Goal: Navigation & Orientation: Find specific page/section

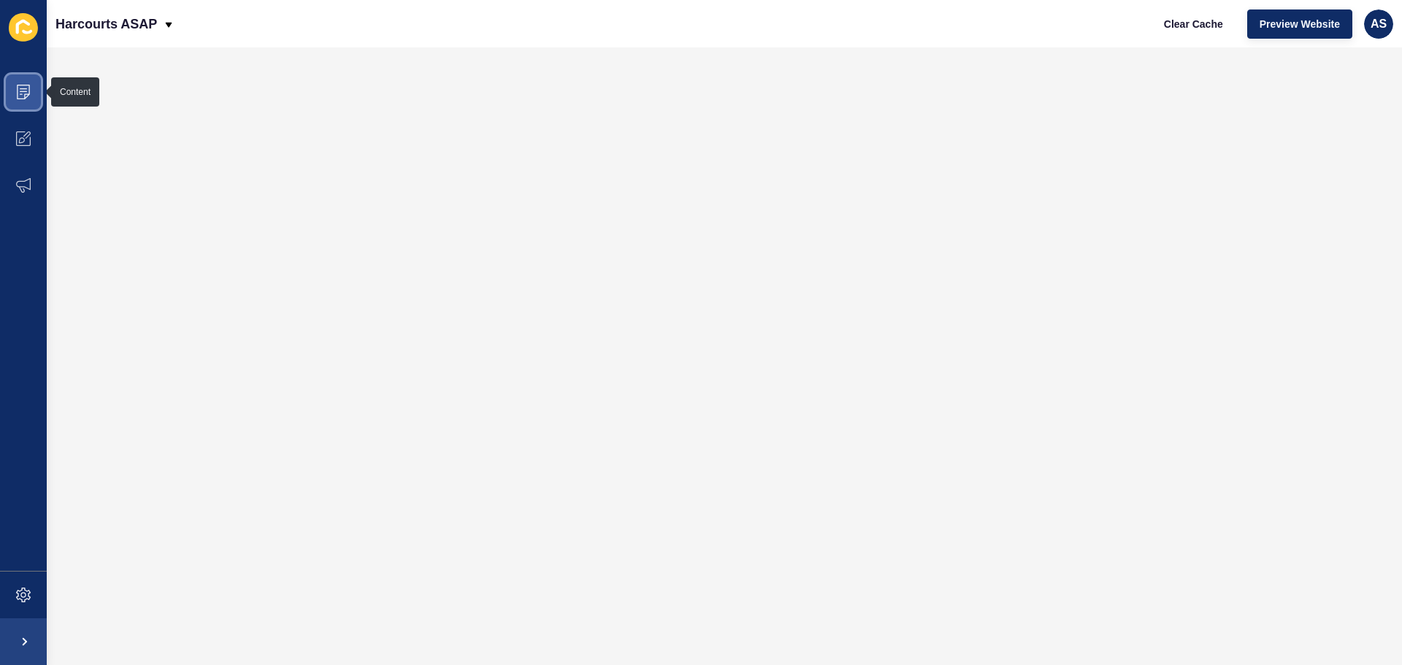
click at [15, 99] on span at bounding box center [23, 92] width 47 height 47
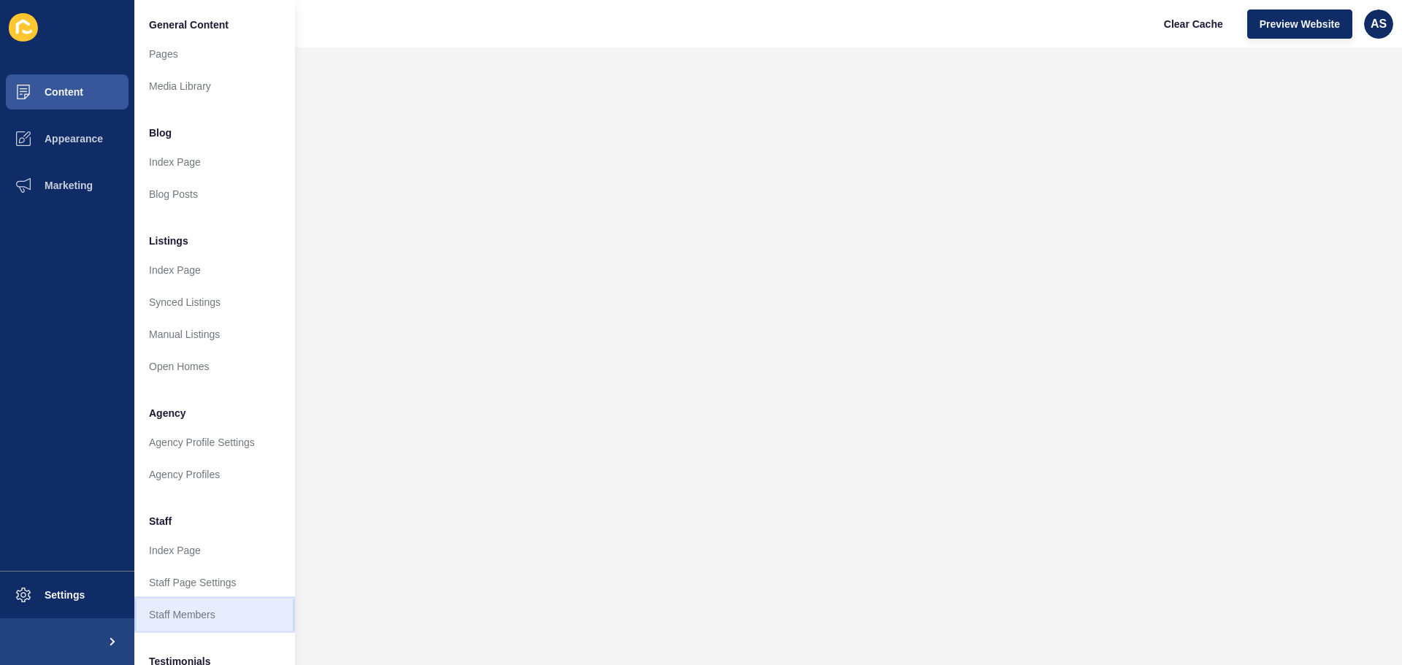
click at [235, 619] on link "Staff Members" at bounding box center [214, 615] width 161 height 32
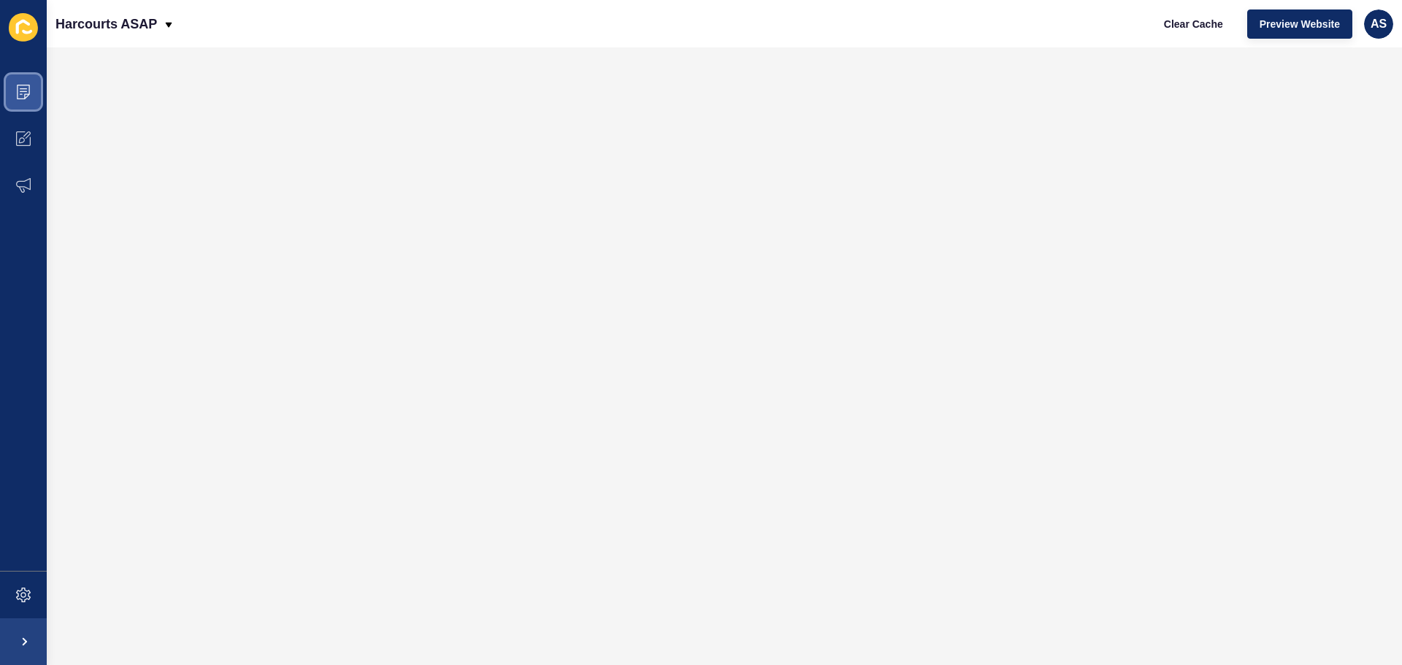
click at [31, 83] on span at bounding box center [23, 92] width 47 height 47
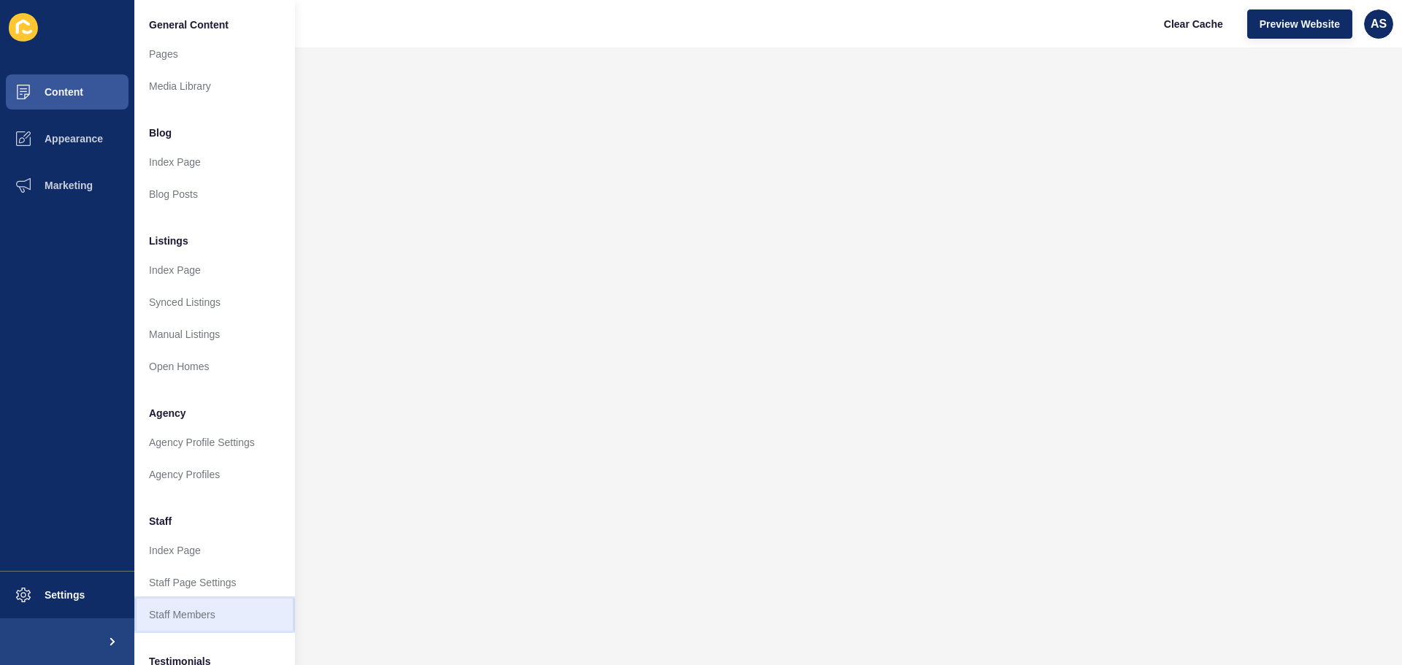
click at [200, 611] on link "Staff Members" at bounding box center [214, 615] width 161 height 32
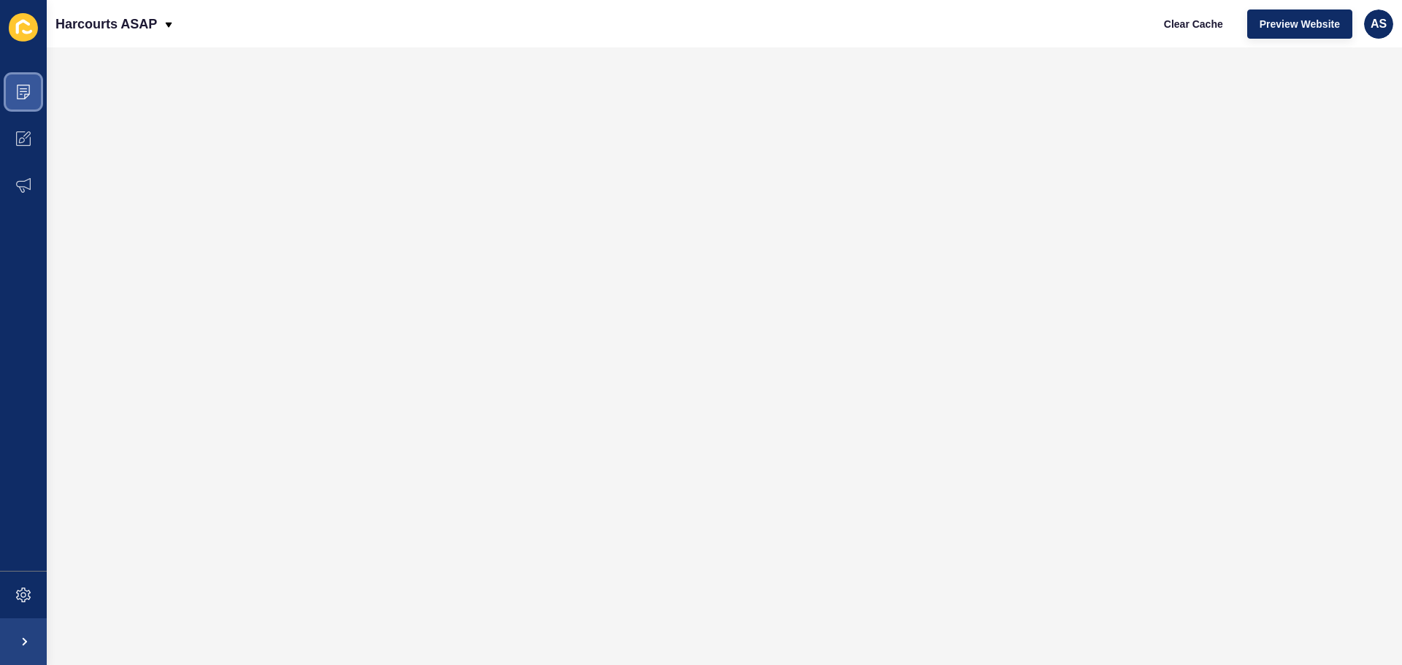
click at [31, 92] on span at bounding box center [23, 92] width 47 height 47
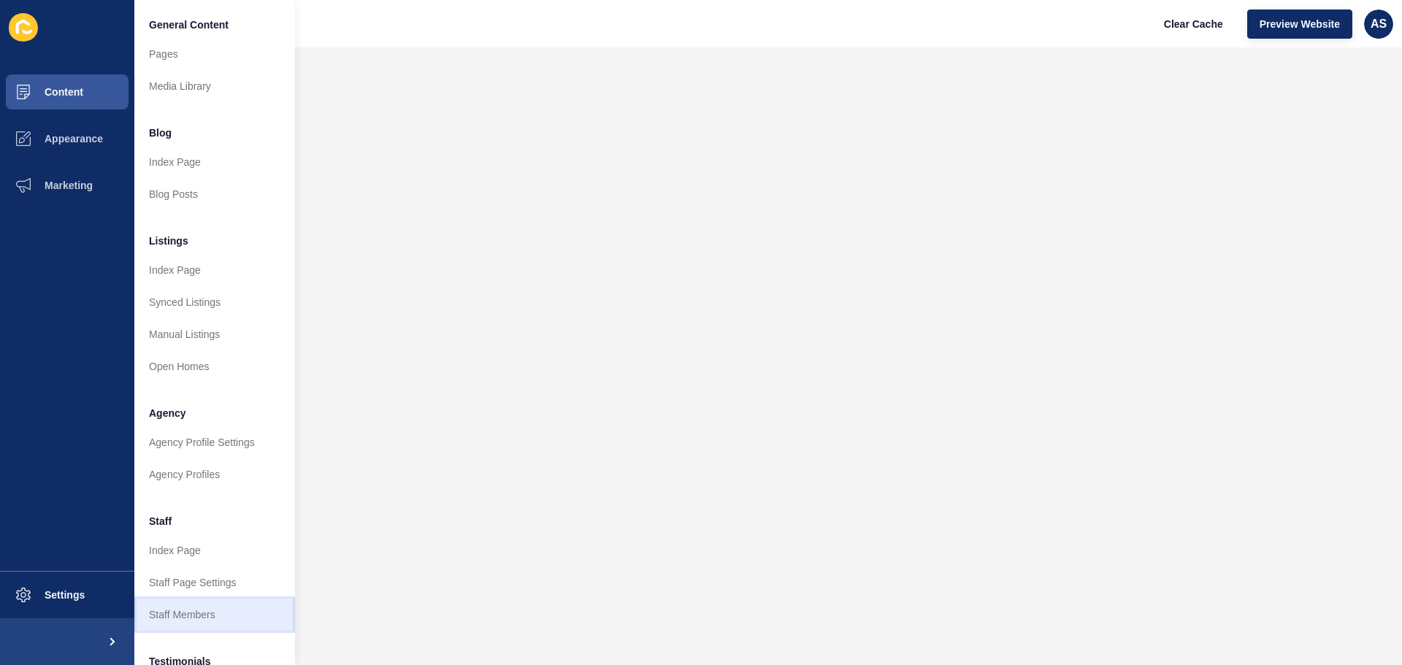
click at [226, 613] on link "Staff Members" at bounding box center [214, 615] width 161 height 32
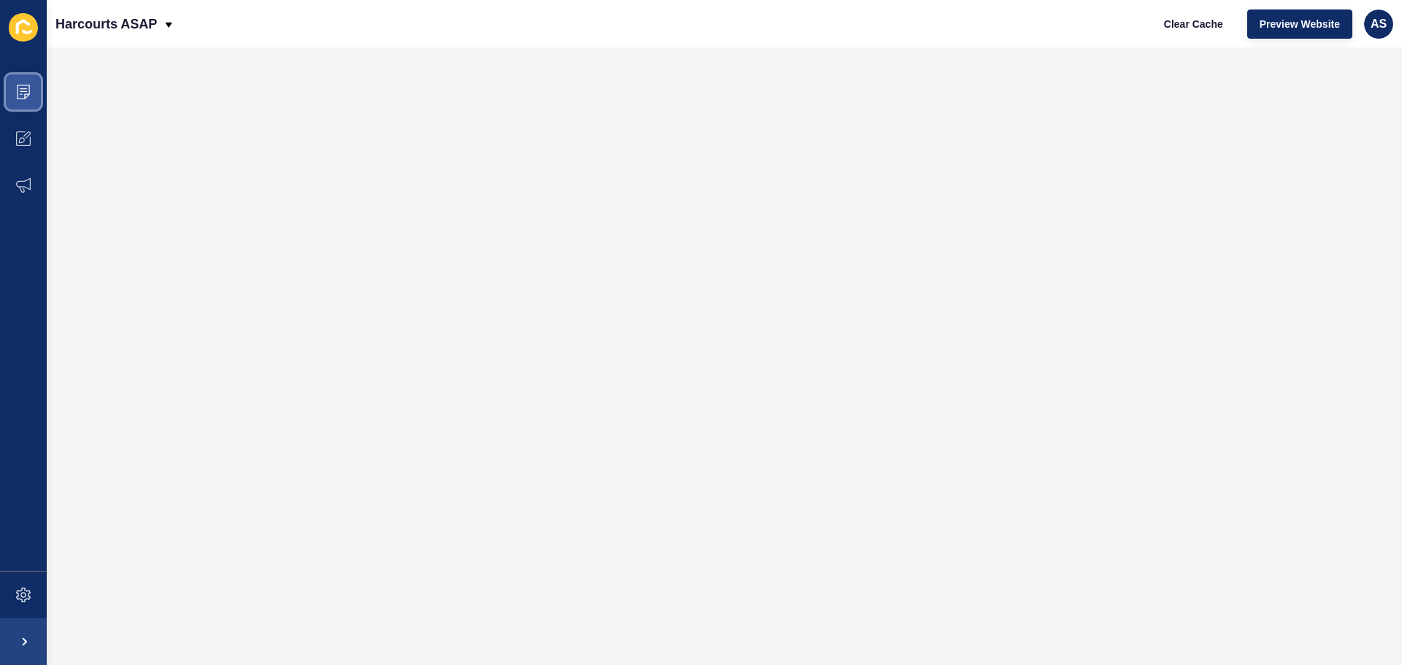
click at [36, 88] on span at bounding box center [23, 92] width 47 height 47
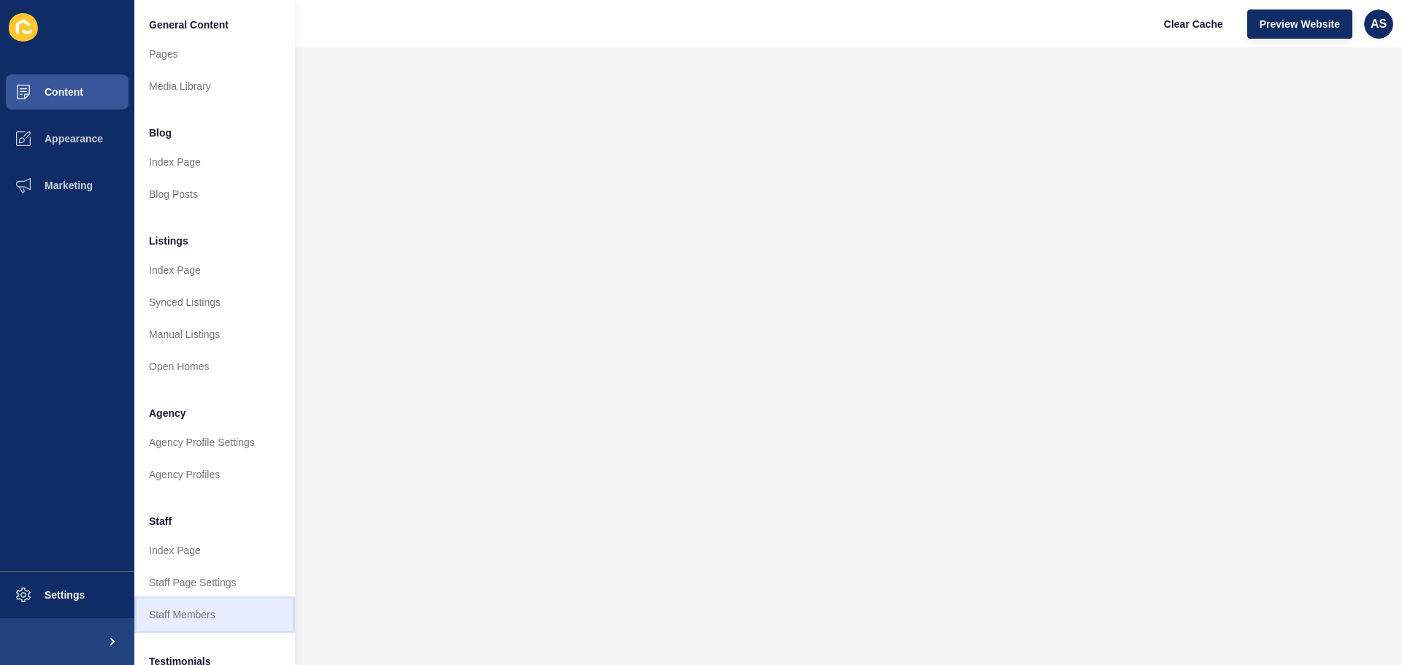
click at [191, 611] on link "Staff Members" at bounding box center [214, 615] width 161 height 32
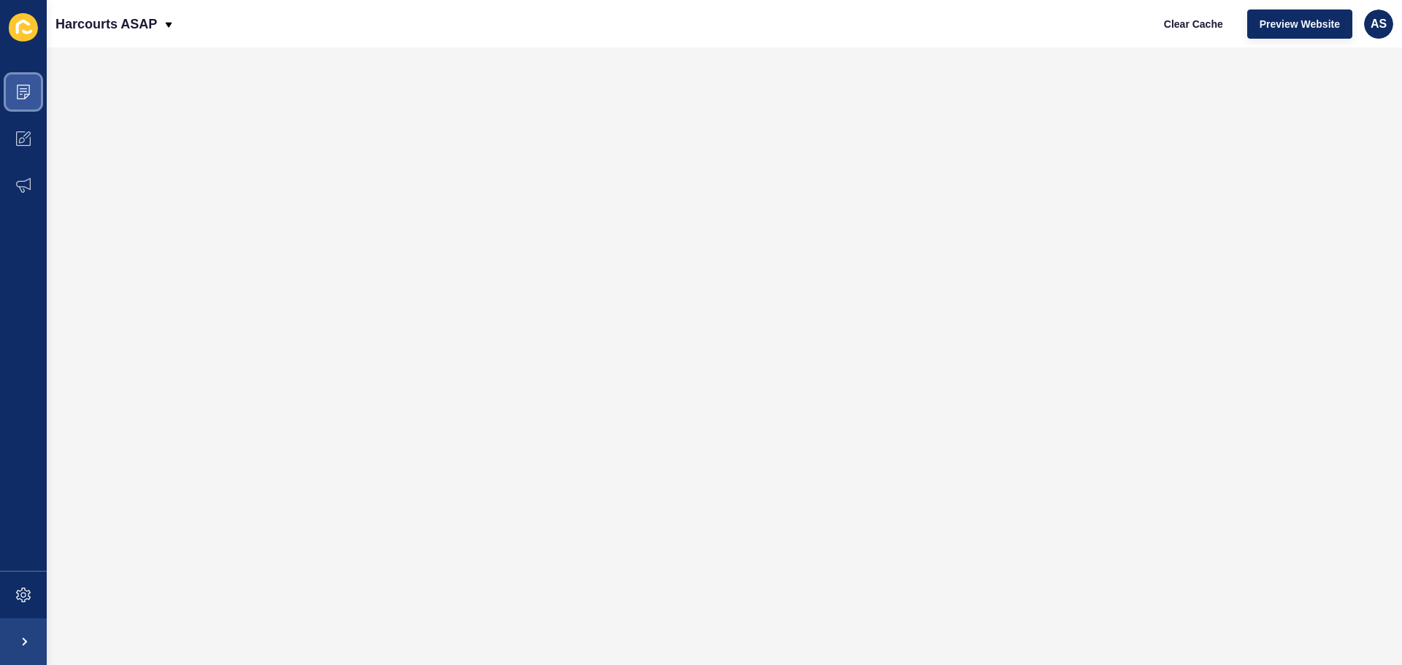
click at [23, 99] on icon at bounding box center [23, 92] width 13 height 15
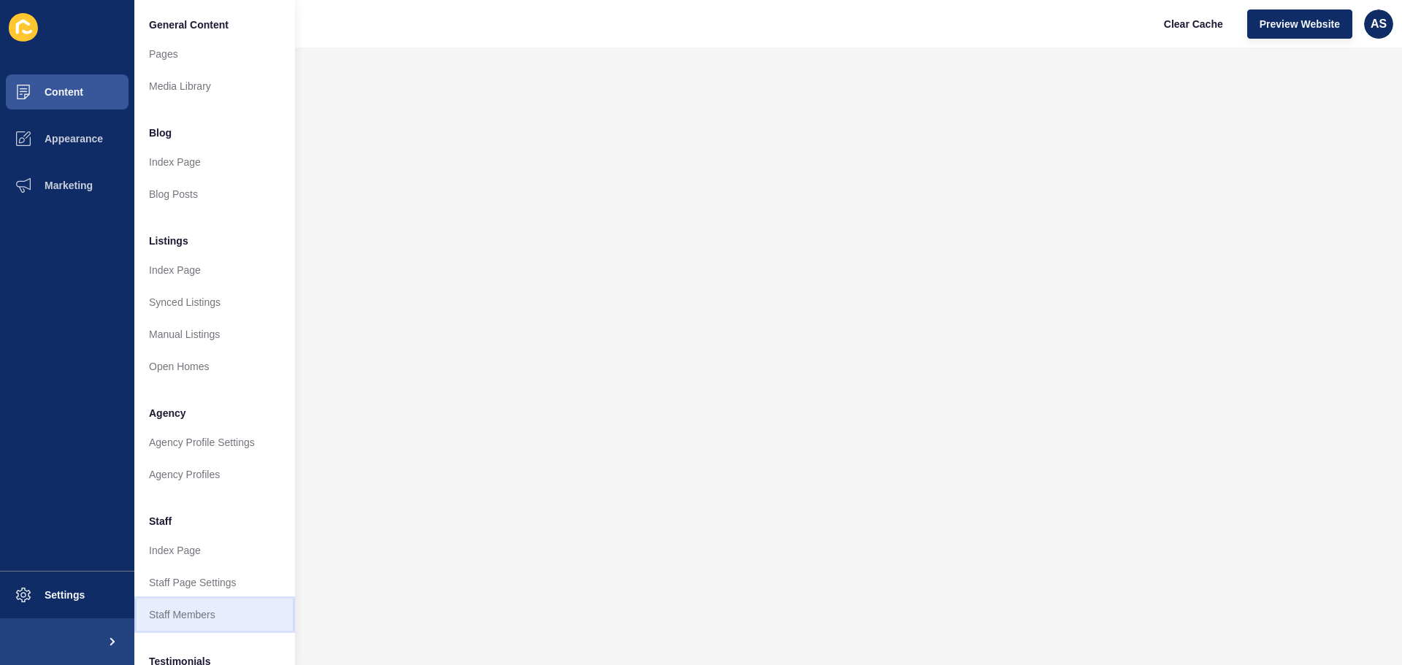
click at [210, 614] on link "Staff Members" at bounding box center [214, 615] width 161 height 32
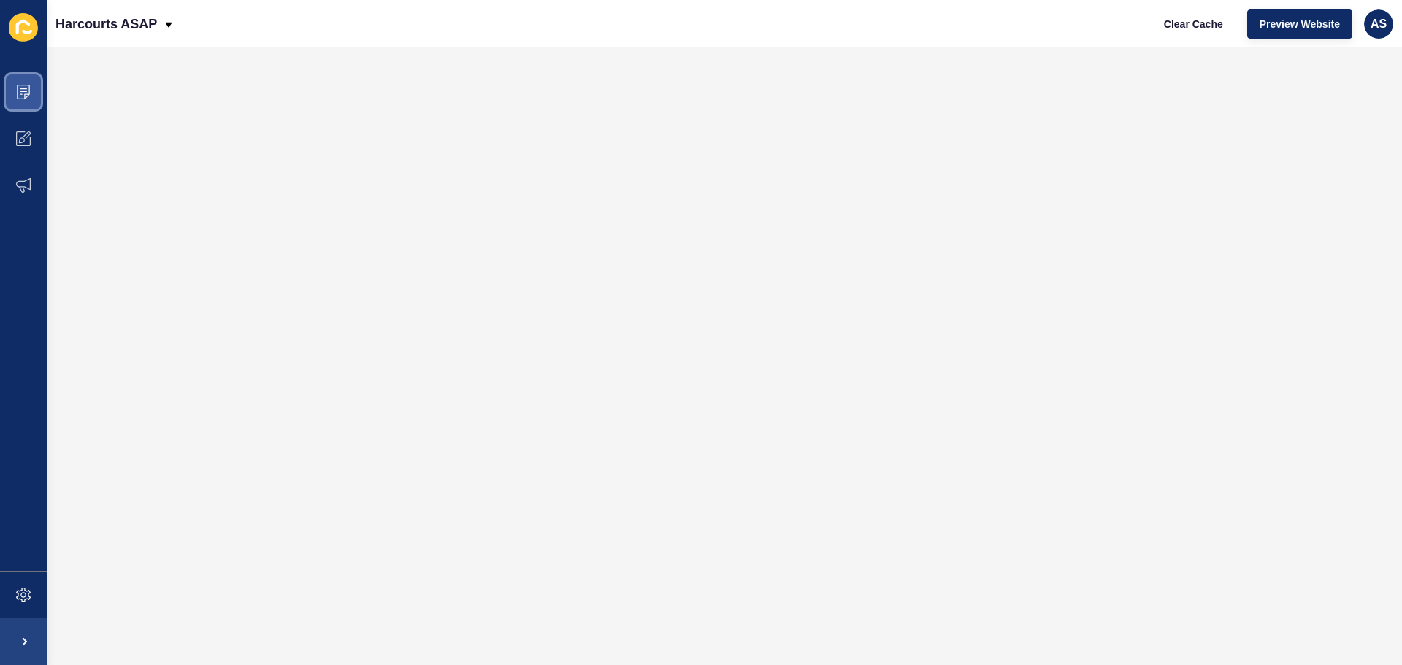
click at [24, 92] on icon at bounding box center [23, 91] width 7 height 1
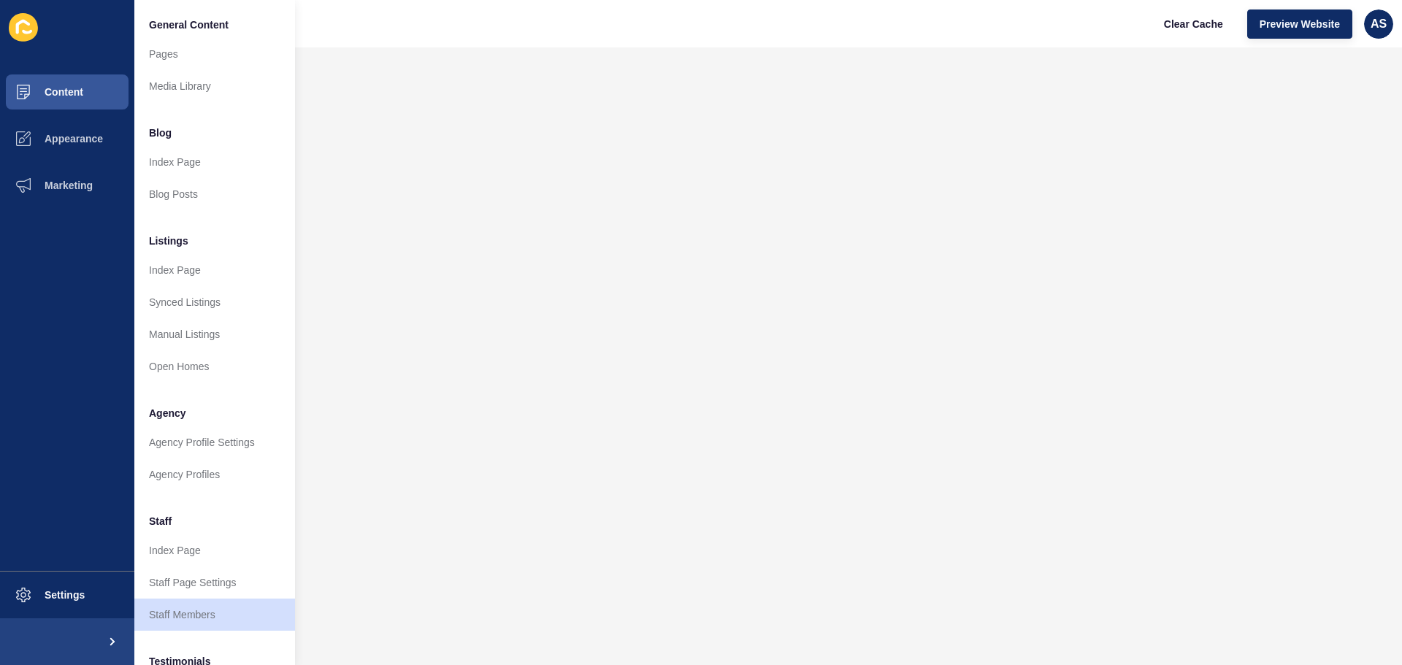
click at [180, 633] on ul "General Content Pages Media Library Blog Index Page Blog Posts Listings Index P…" at bounding box center [214, 428] width 161 height 839
click at [180, 619] on link "Staff Members" at bounding box center [214, 615] width 161 height 32
